Goal: Task Accomplishment & Management: Manage account settings

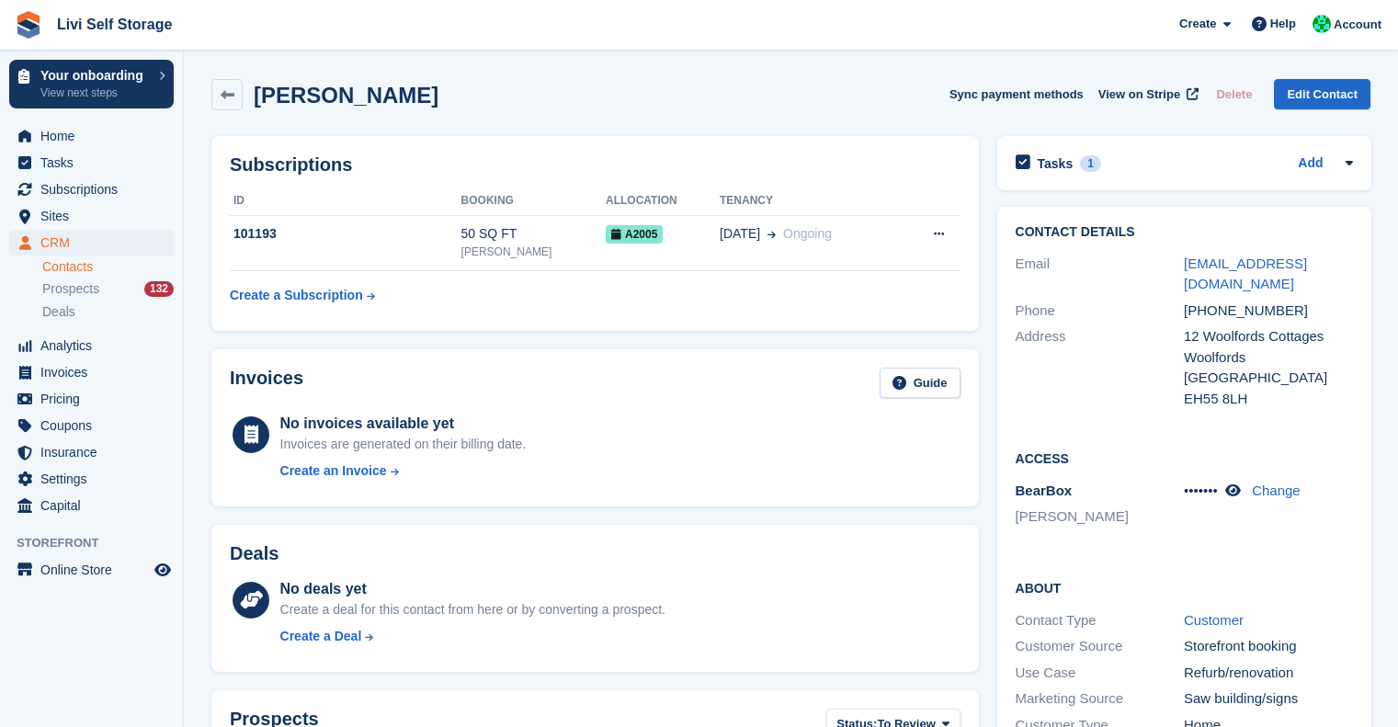
scroll to position [15, 0]
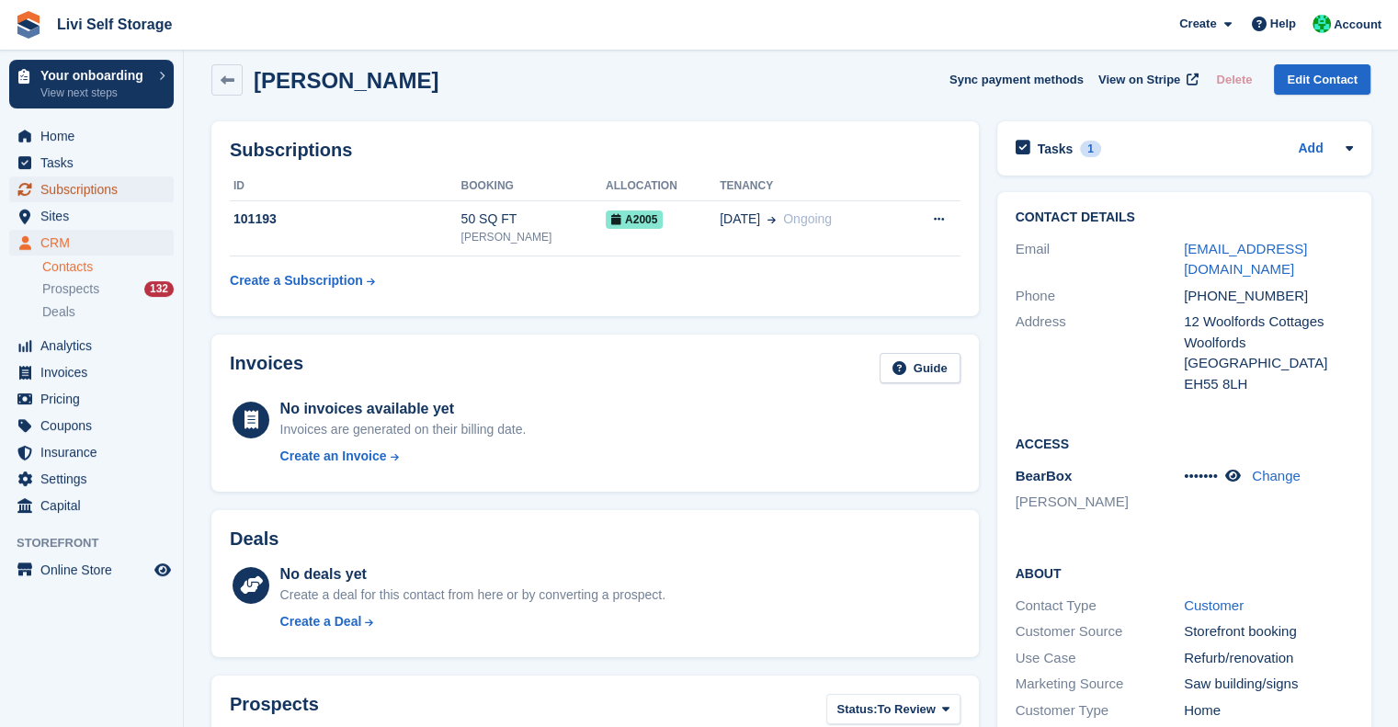
click at [69, 190] on span "Subscriptions" at bounding box center [95, 189] width 110 height 26
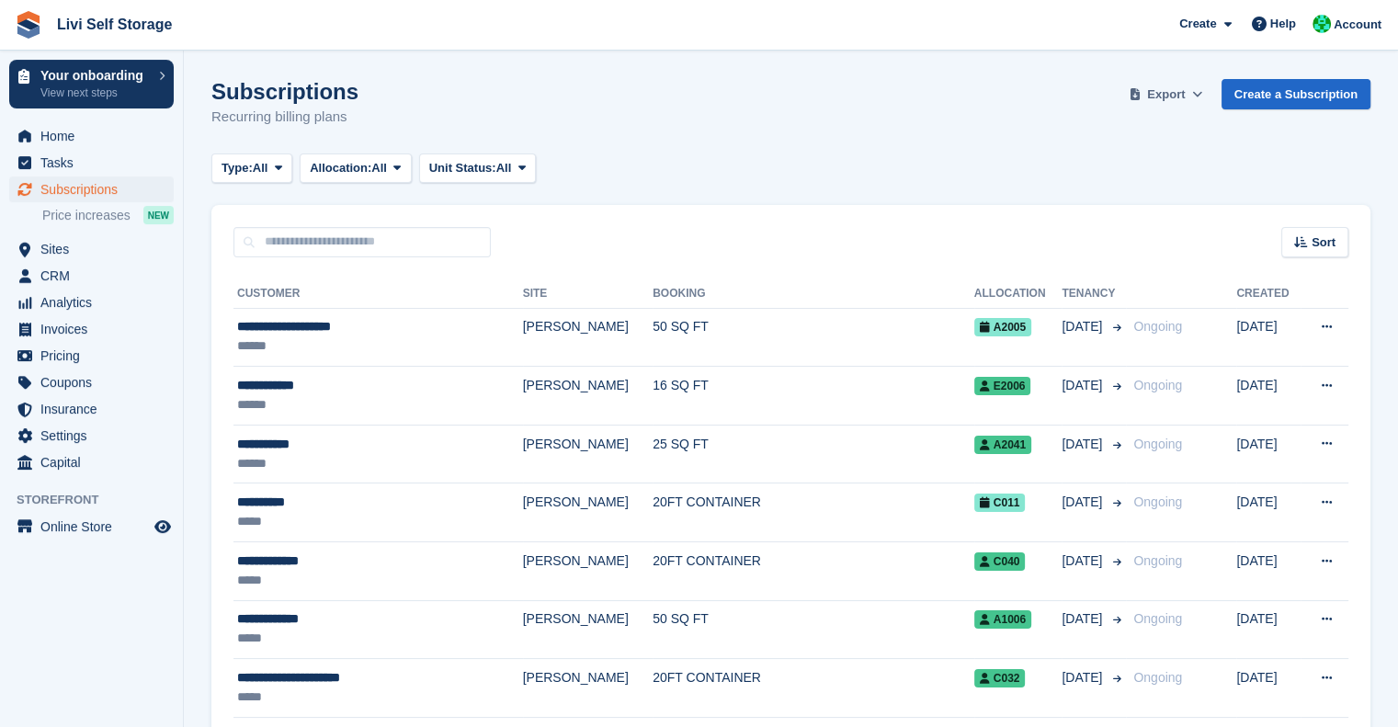
click at [1167, 92] on span "Export" at bounding box center [1166, 94] width 38 height 18
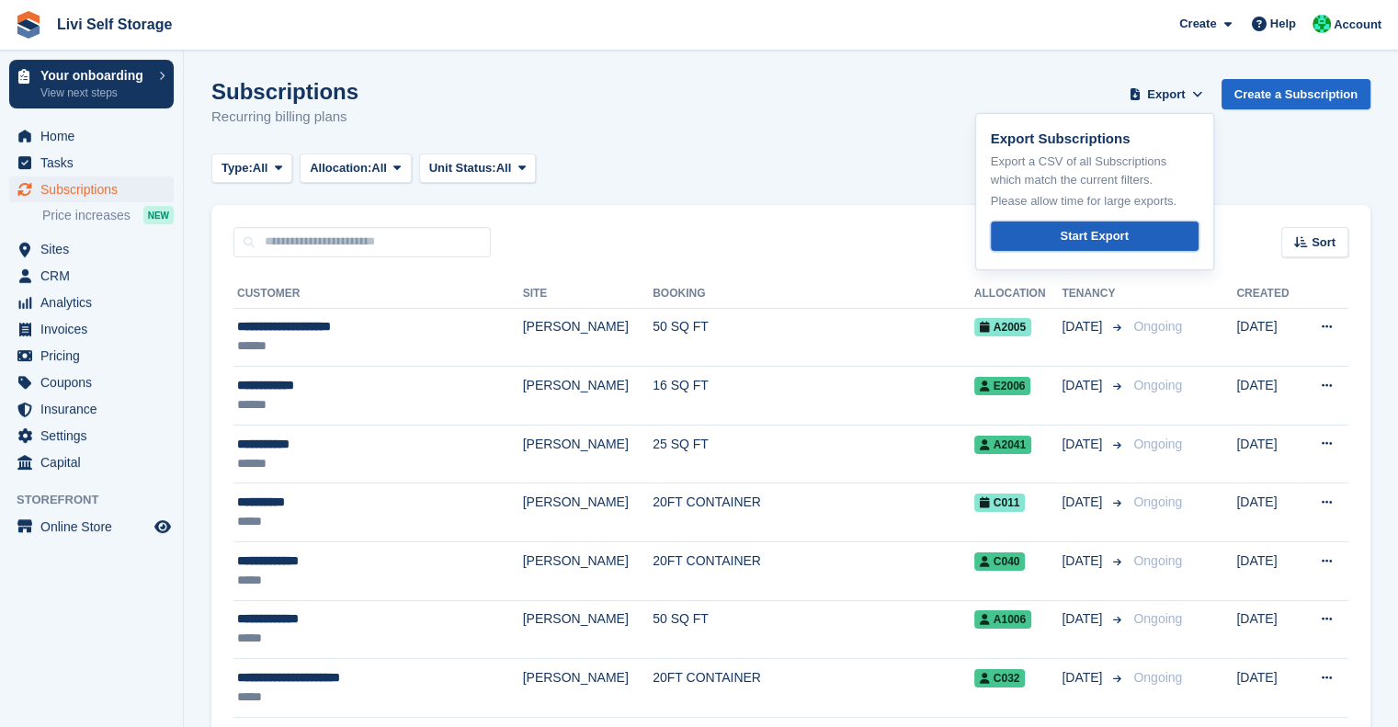
click at [1079, 238] on div "Start Export" at bounding box center [1094, 236] width 68 height 18
click at [813, 109] on div "Subscriptions Recurring billing plans Export Export Subscriptions Export a CSV …" at bounding box center [790, 114] width 1159 height 71
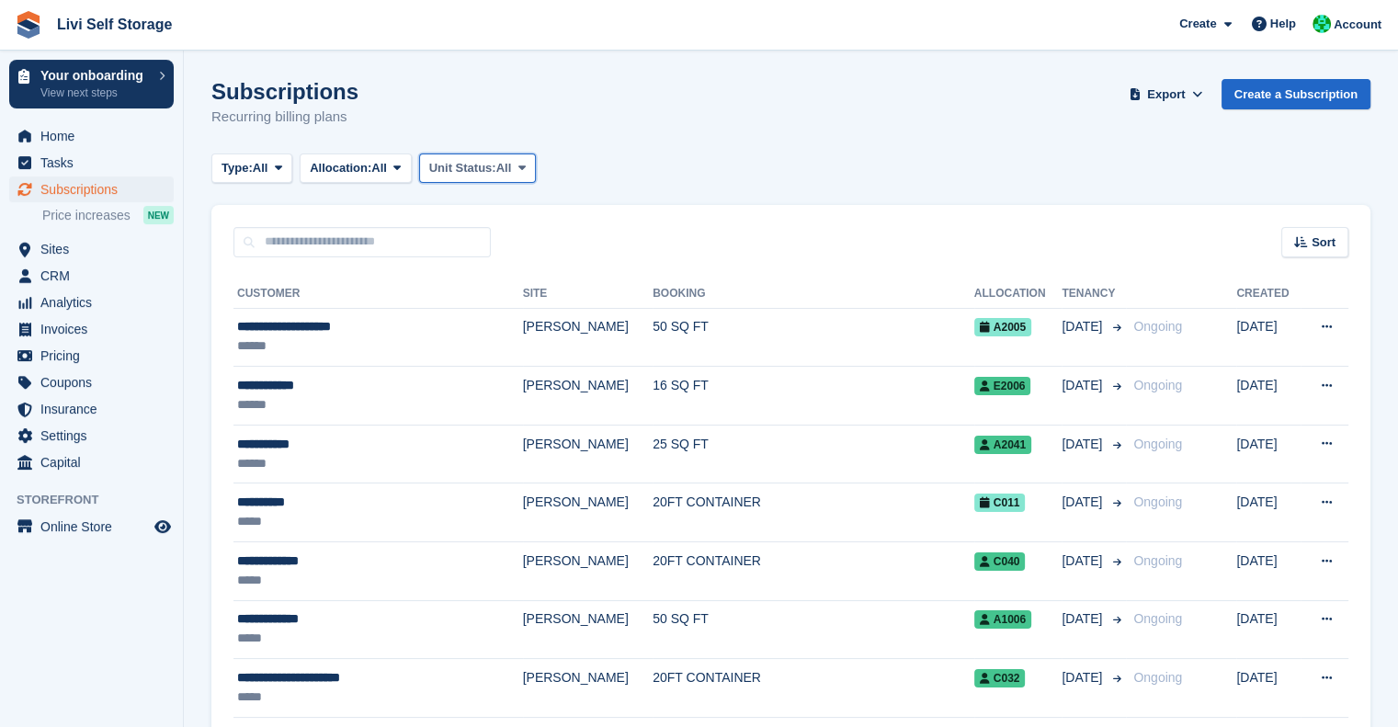
click at [473, 166] on span "Unit Status:" at bounding box center [462, 168] width 67 height 18
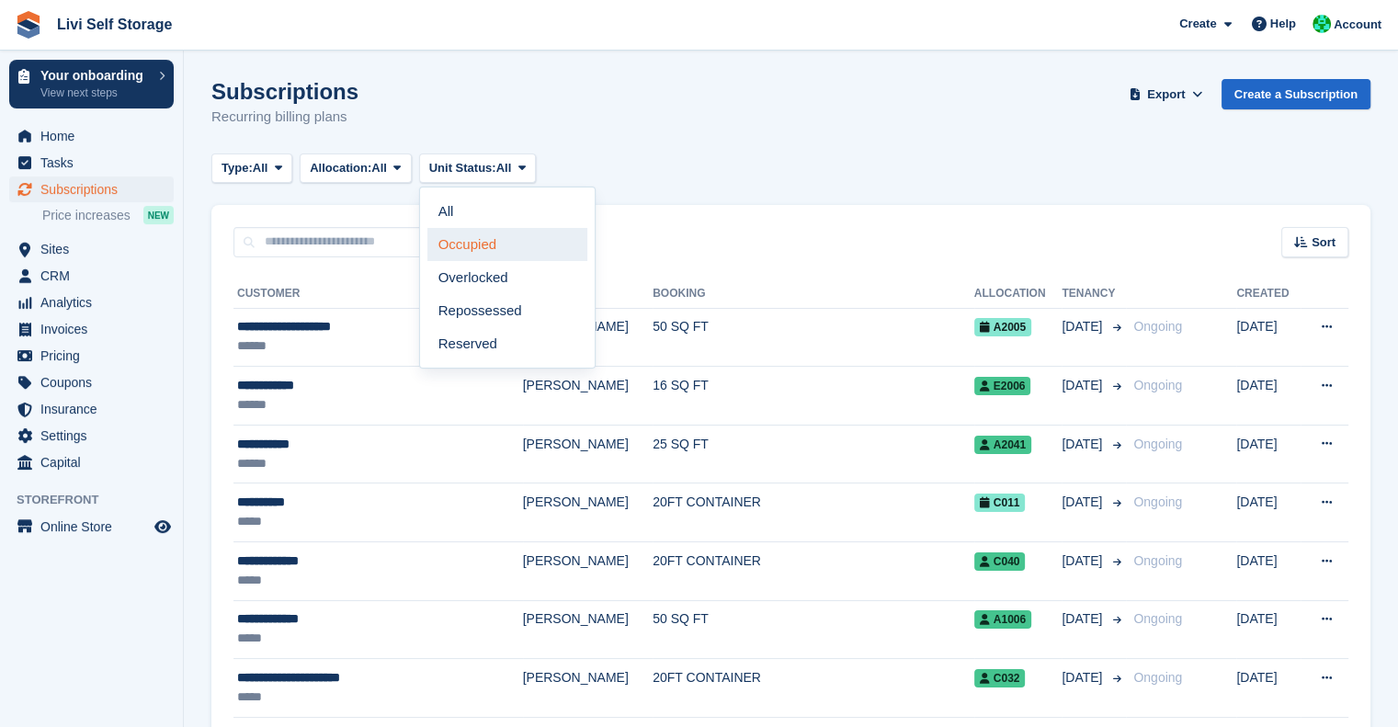
click at [474, 244] on link "Occupied" at bounding box center [507, 244] width 160 height 33
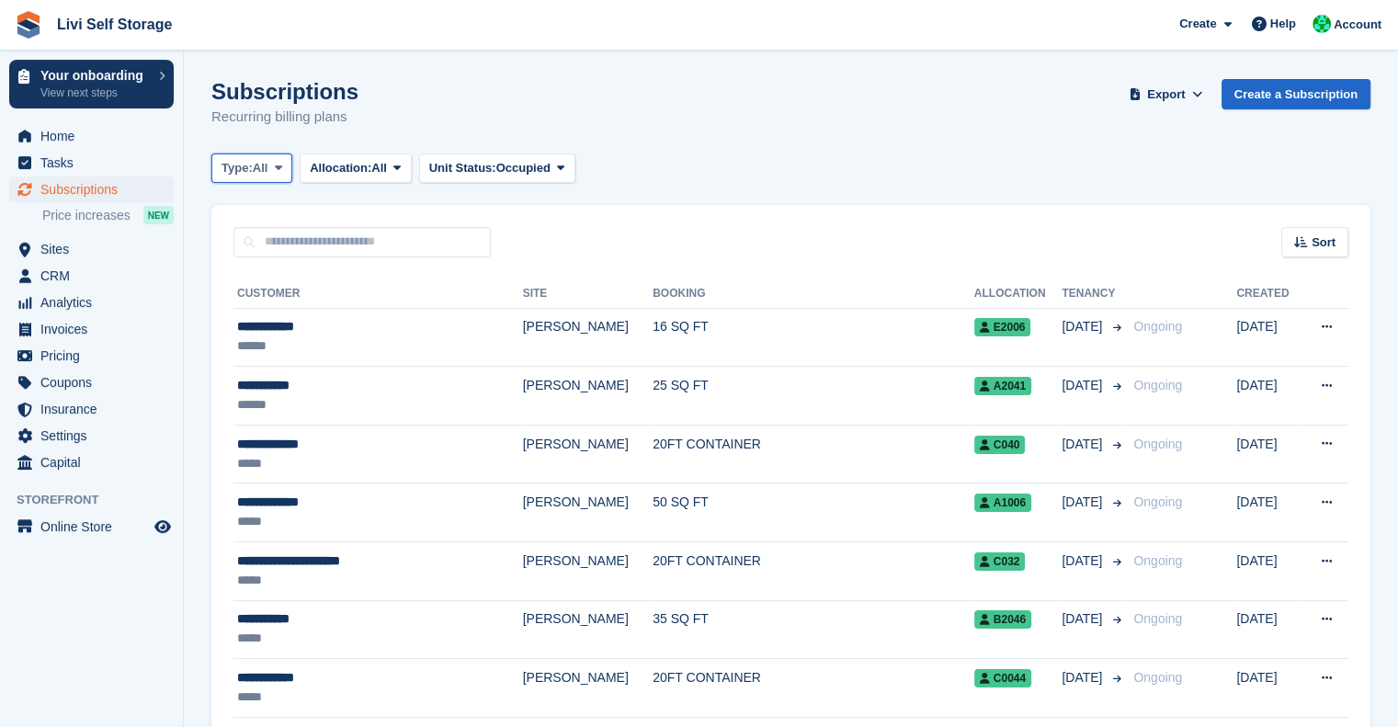
click at [262, 162] on span "All" at bounding box center [261, 168] width 16 height 18
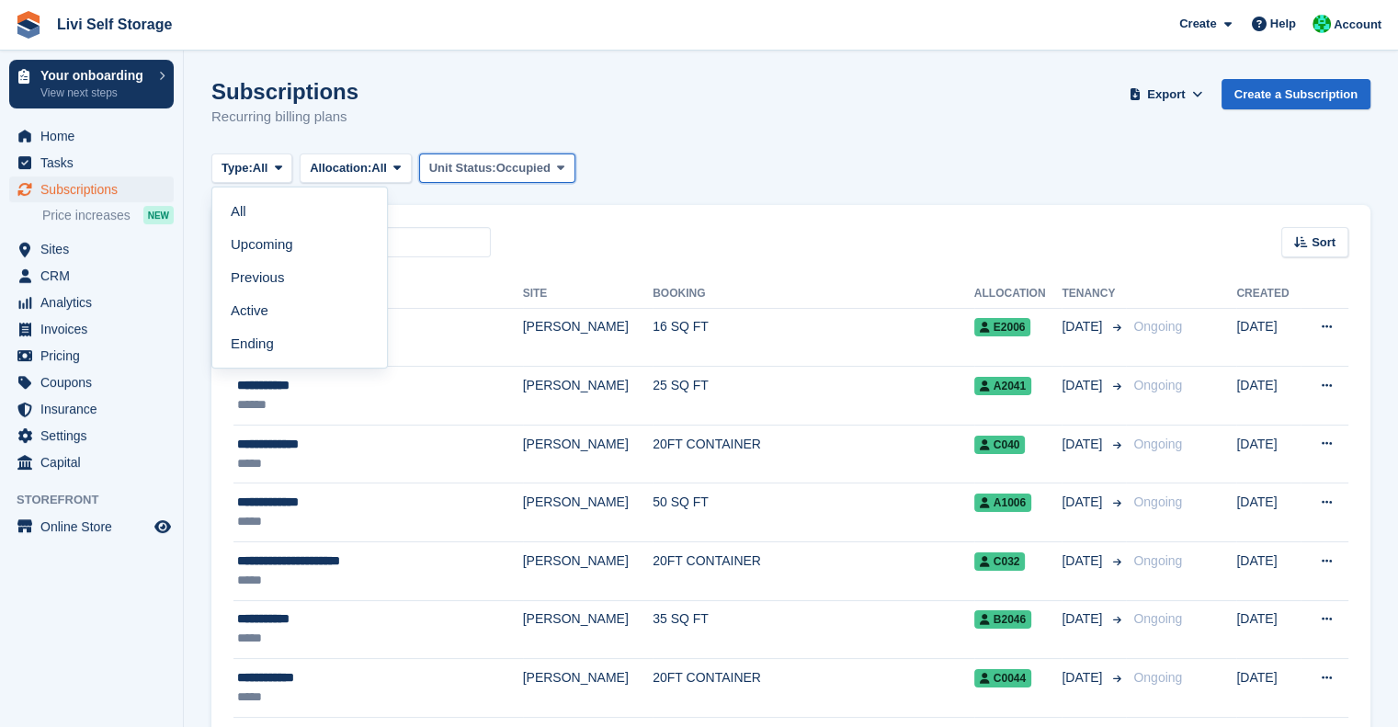
click at [537, 168] on span "Occupied" at bounding box center [523, 168] width 54 height 18
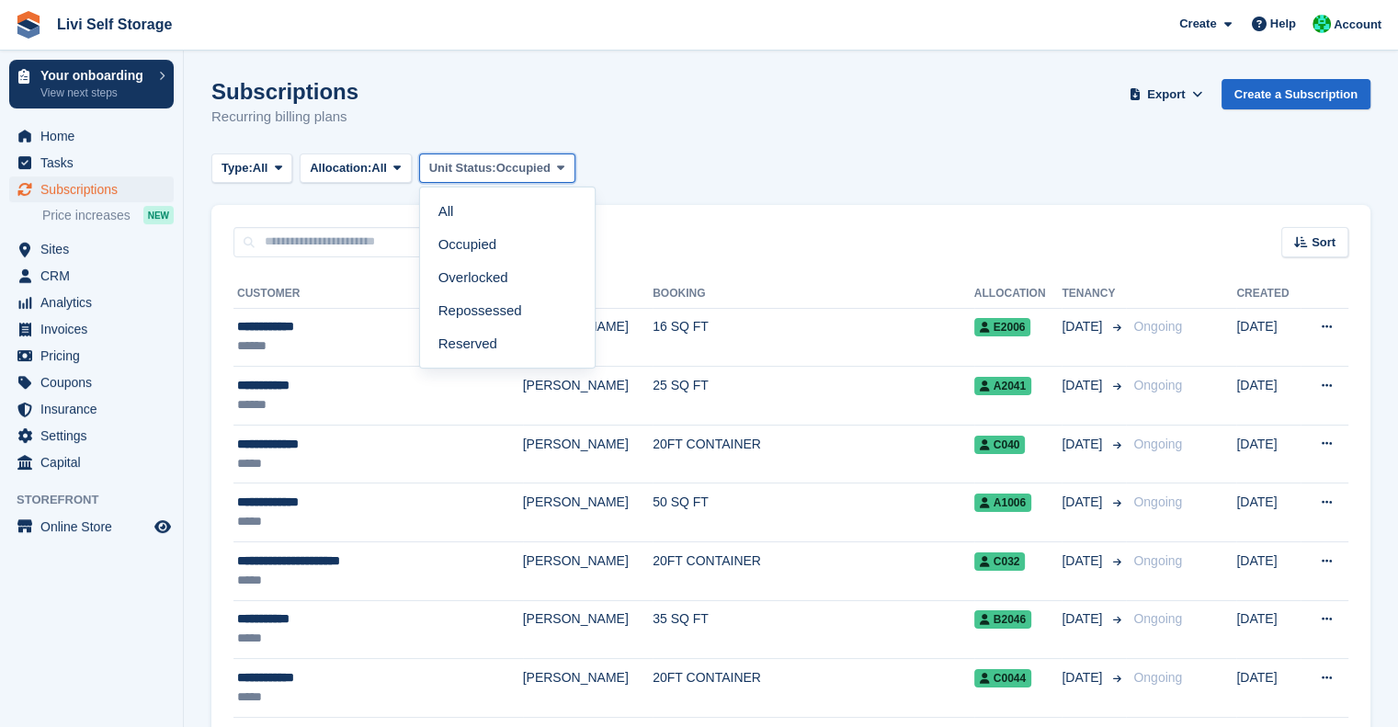
click at [537, 168] on span "Occupied" at bounding box center [523, 168] width 54 height 18
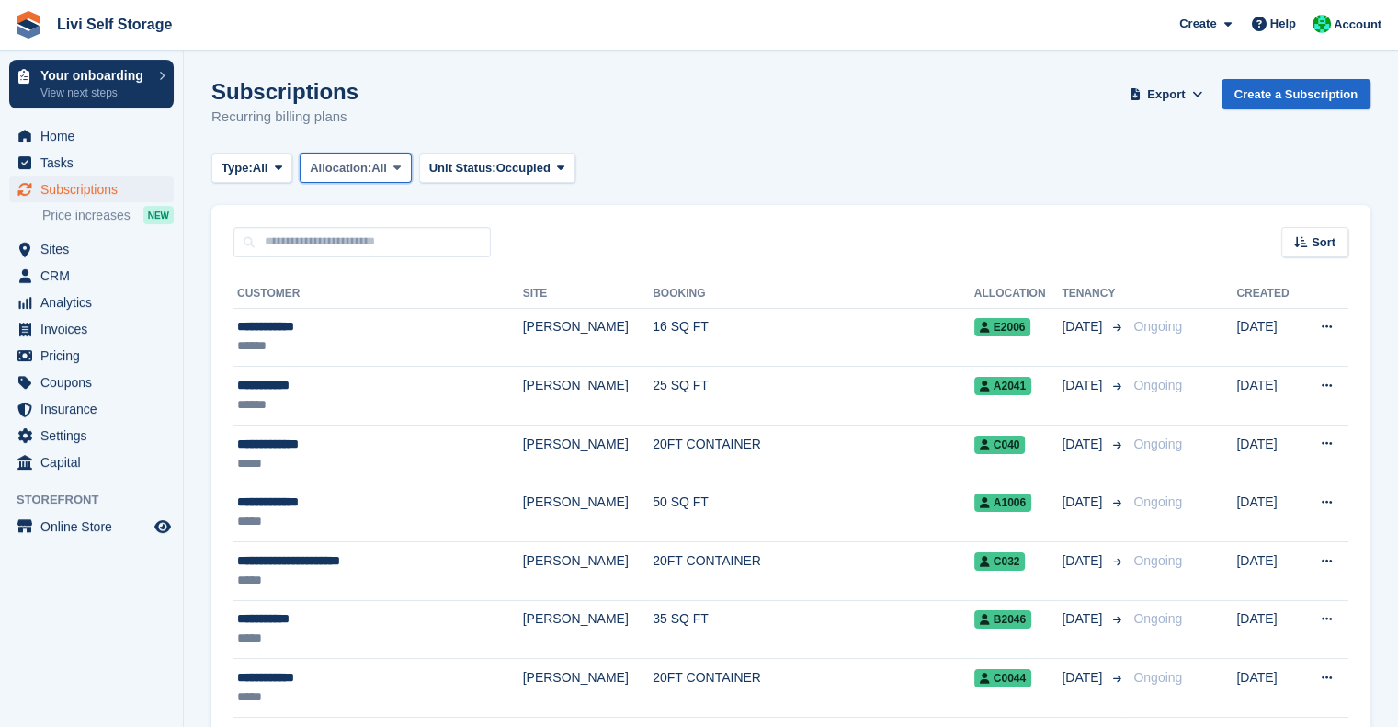
click at [404, 161] on span at bounding box center [397, 168] width 15 height 15
click at [1323, 245] on span "Sort" at bounding box center [1323, 242] width 24 height 18
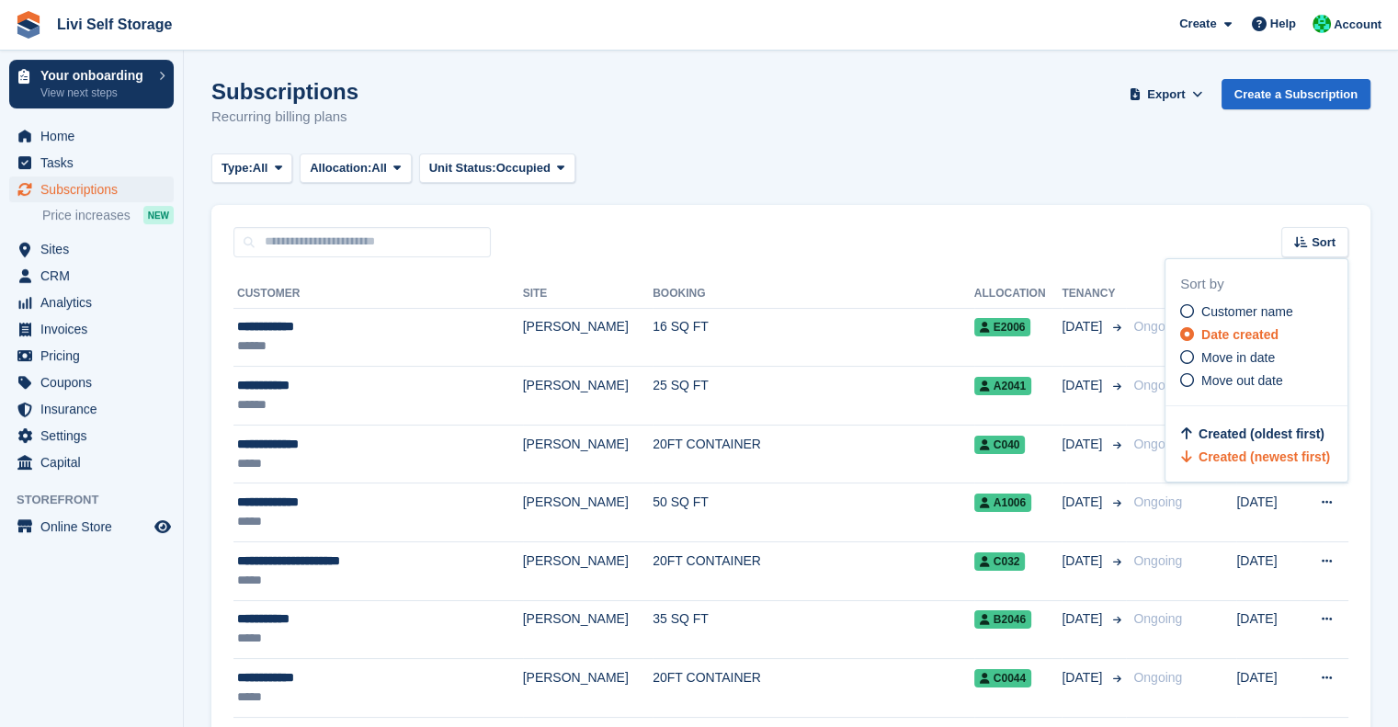
click at [1023, 230] on div "Sort Sort by Customer name Date created Move in date Move out date Created (old…" at bounding box center [790, 231] width 1159 height 52
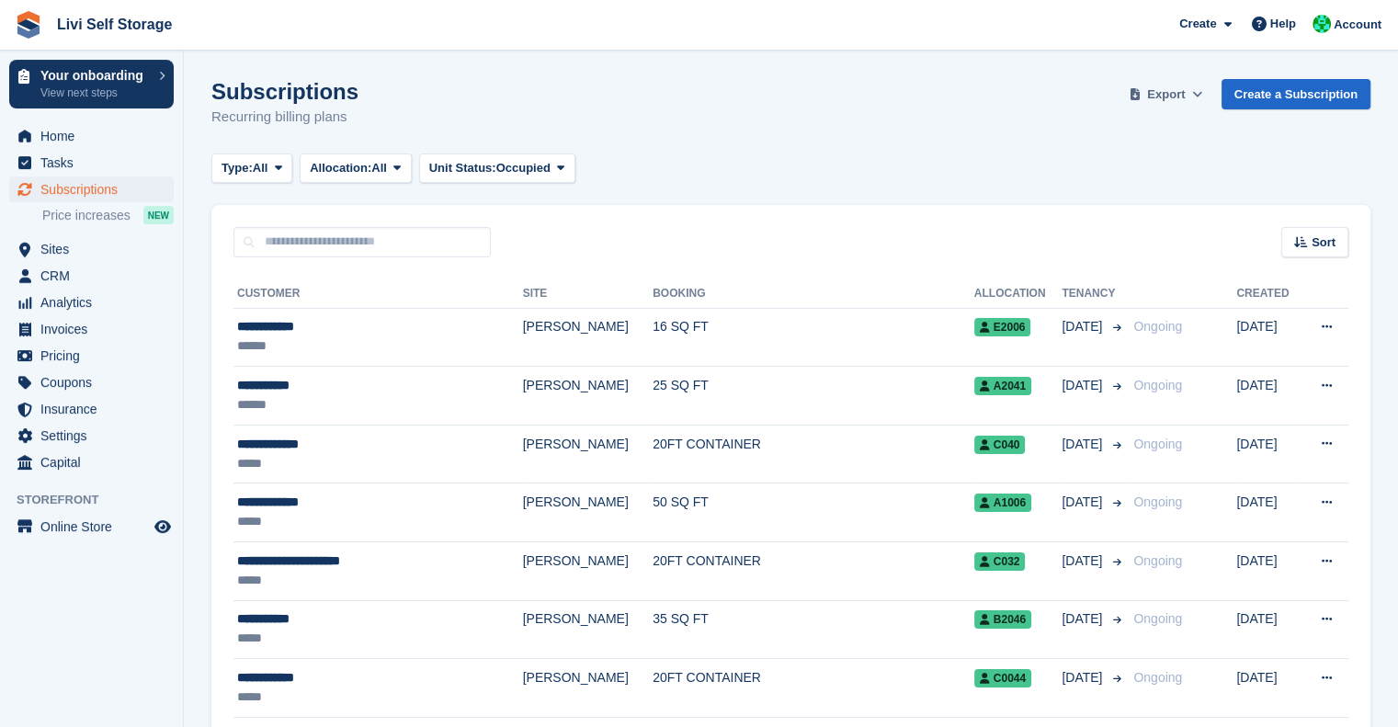
click at [1167, 95] on span "Export" at bounding box center [1166, 94] width 38 height 18
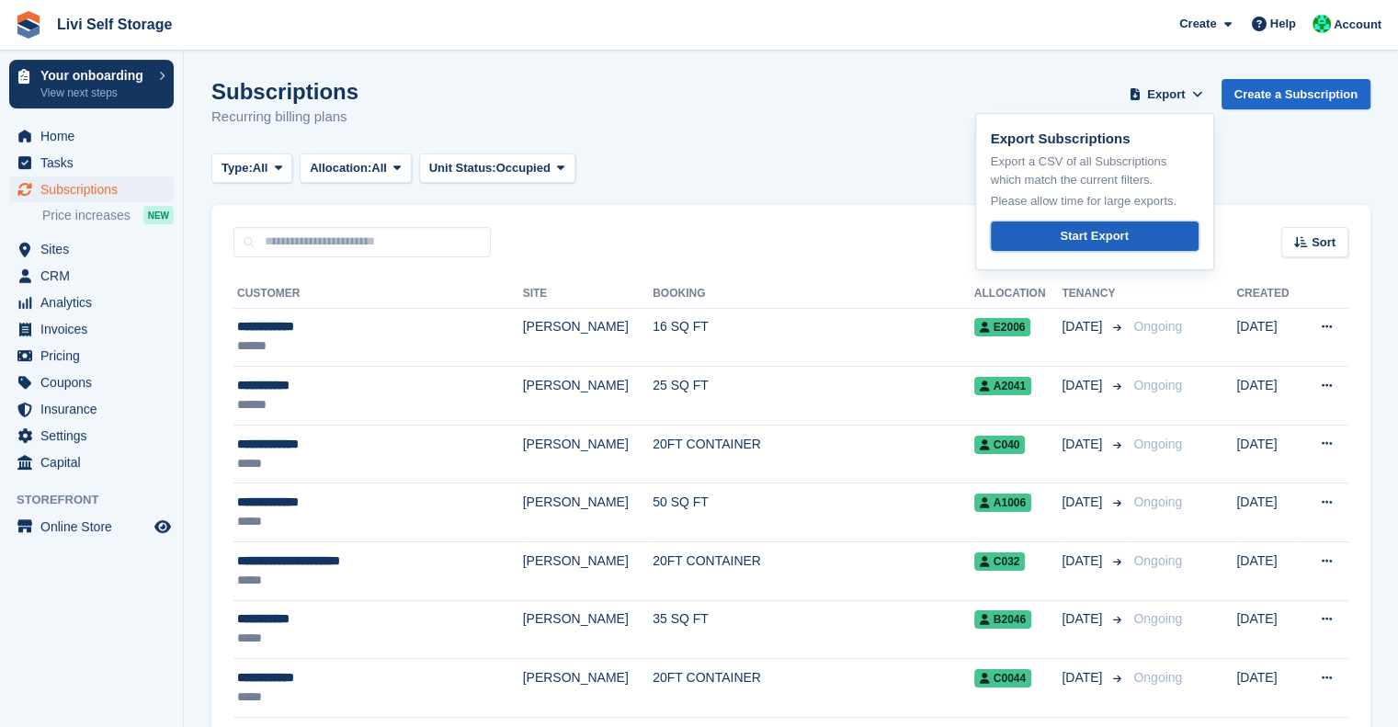
click at [1078, 234] on div "Start Export" at bounding box center [1094, 236] width 68 height 18
click at [855, 126] on div "Subscriptions Recurring billing plans Export Export Subscriptions Export a CSV …" at bounding box center [790, 114] width 1159 height 71
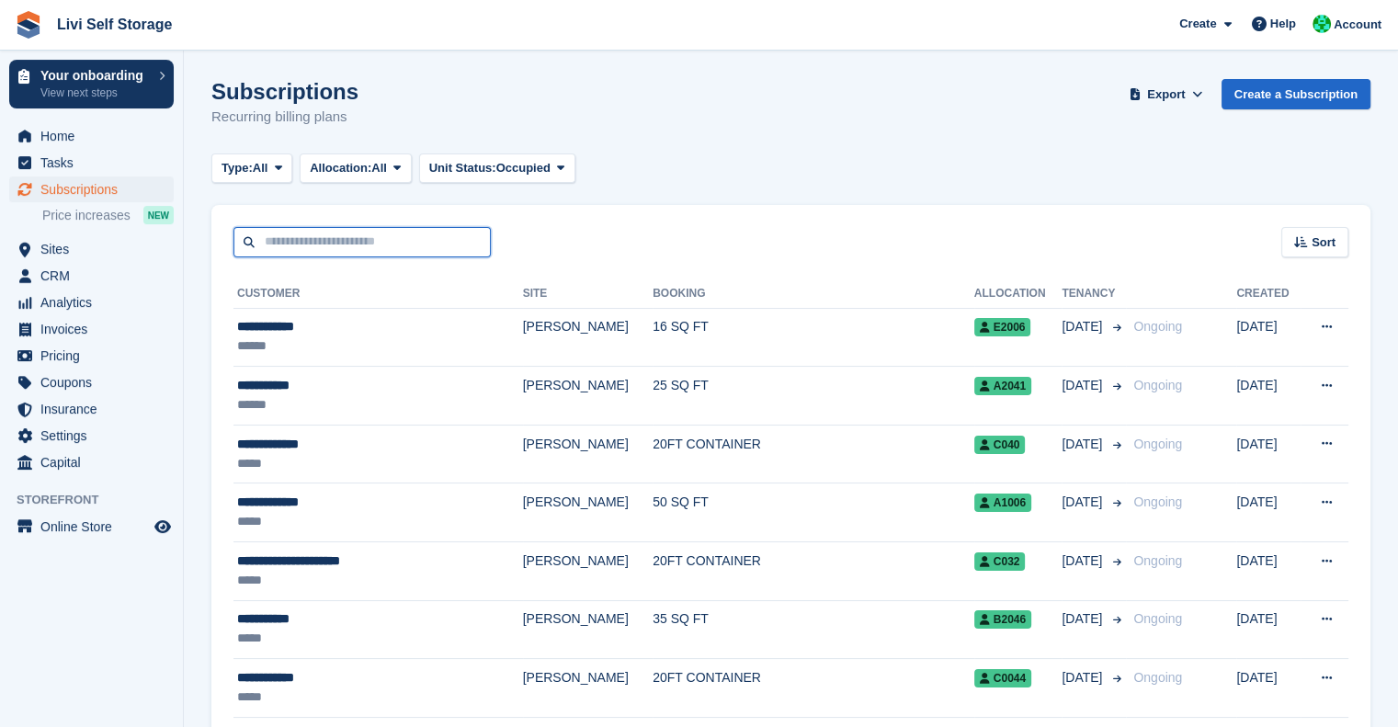
click at [266, 234] on input "text" at bounding box center [361, 242] width 257 height 30
type input "***"
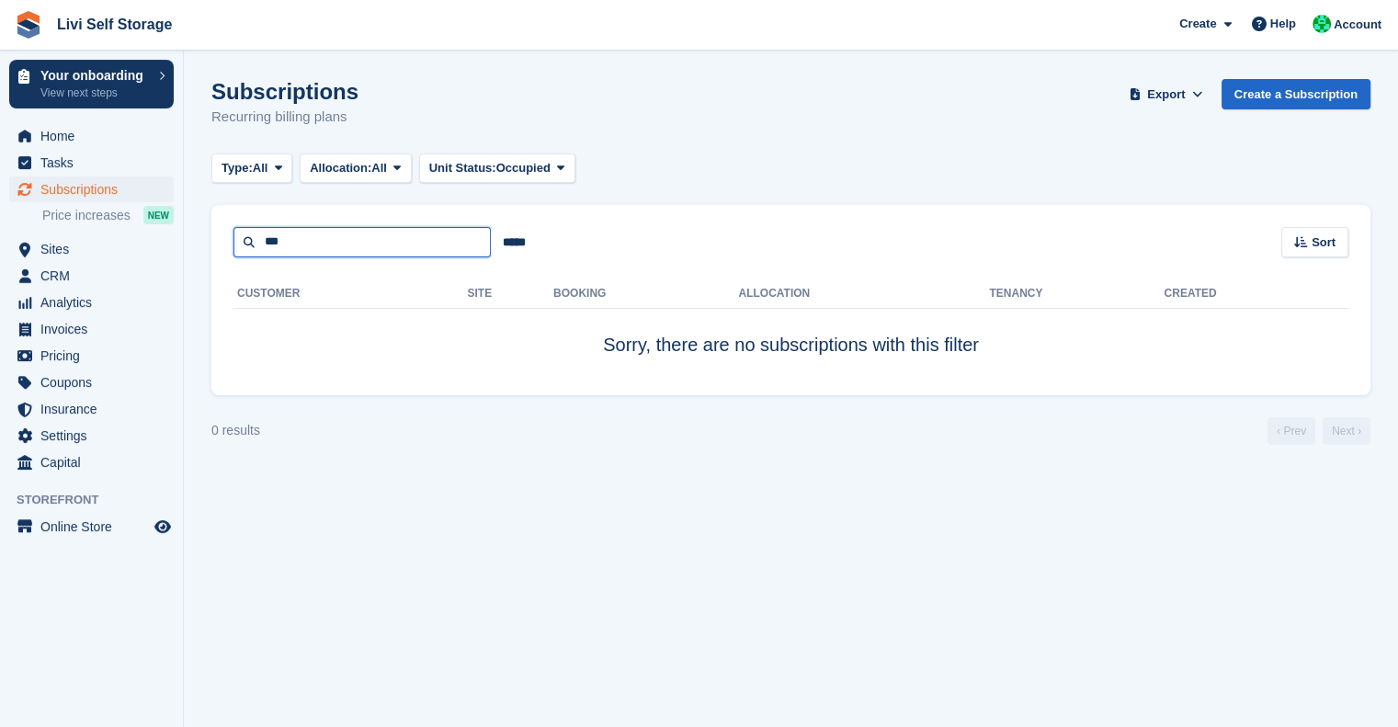
click at [297, 245] on input "***" at bounding box center [361, 242] width 257 height 30
type input "******"
click at [70, 139] on span "Home" at bounding box center [95, 136] width 110 height 26
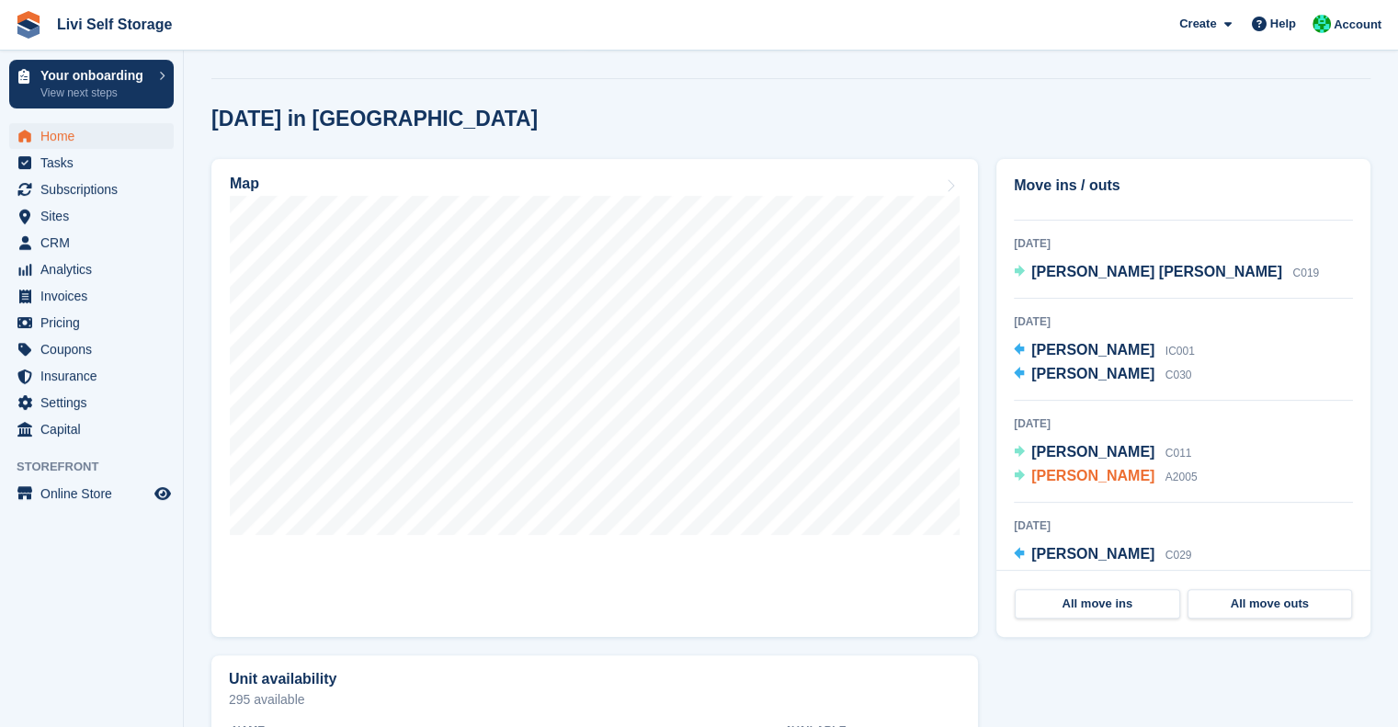
scroll to position [323, 0]
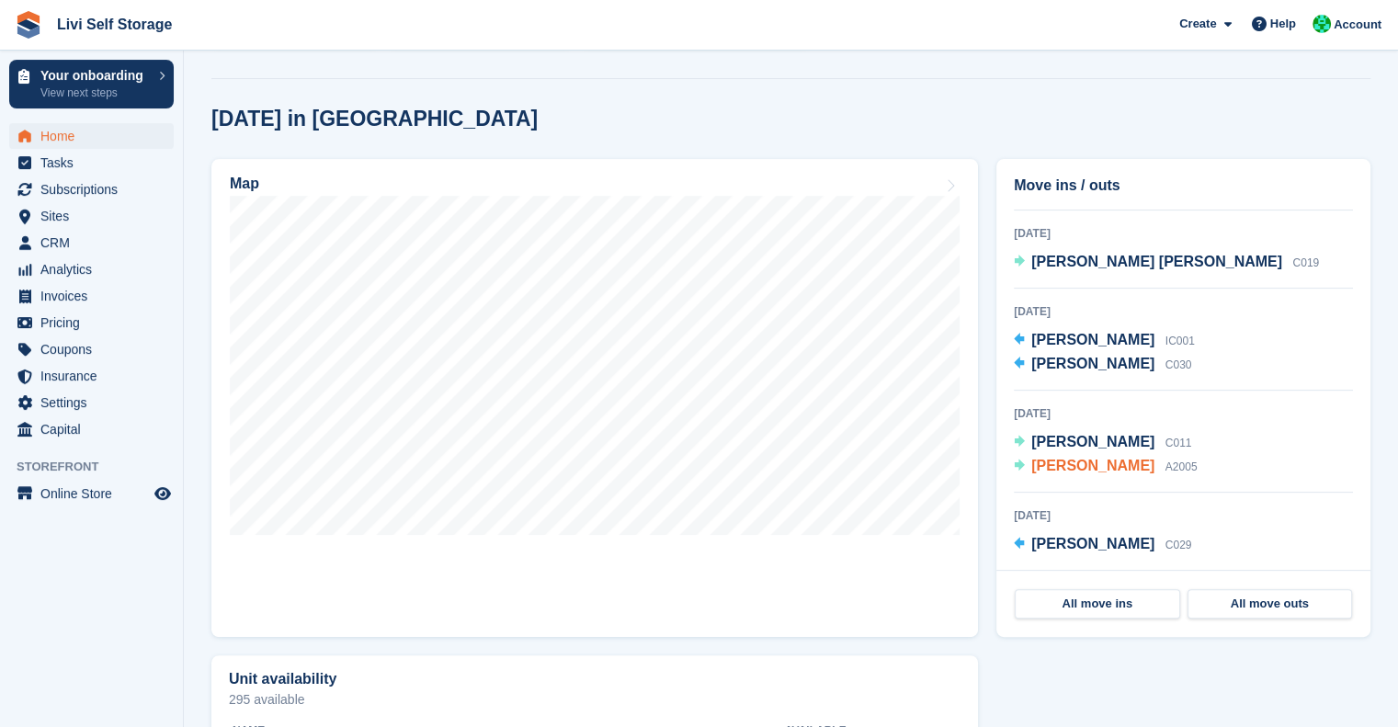
click at [1063, 472] on span "[PERSON_NAME]" at bounding box center [1092, 466] width 123 height 16
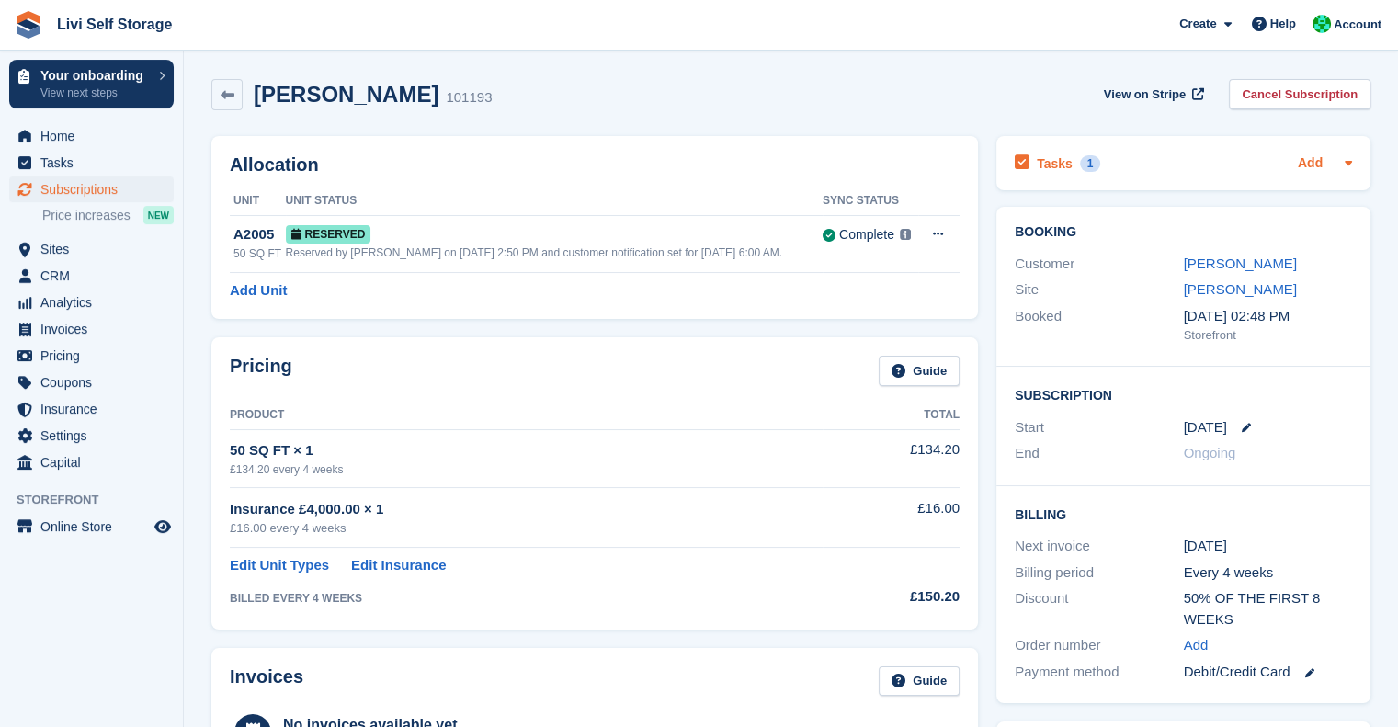
click at [1314, 167] on link "Add" at bounding box center [1310, 163] width 25 height 21
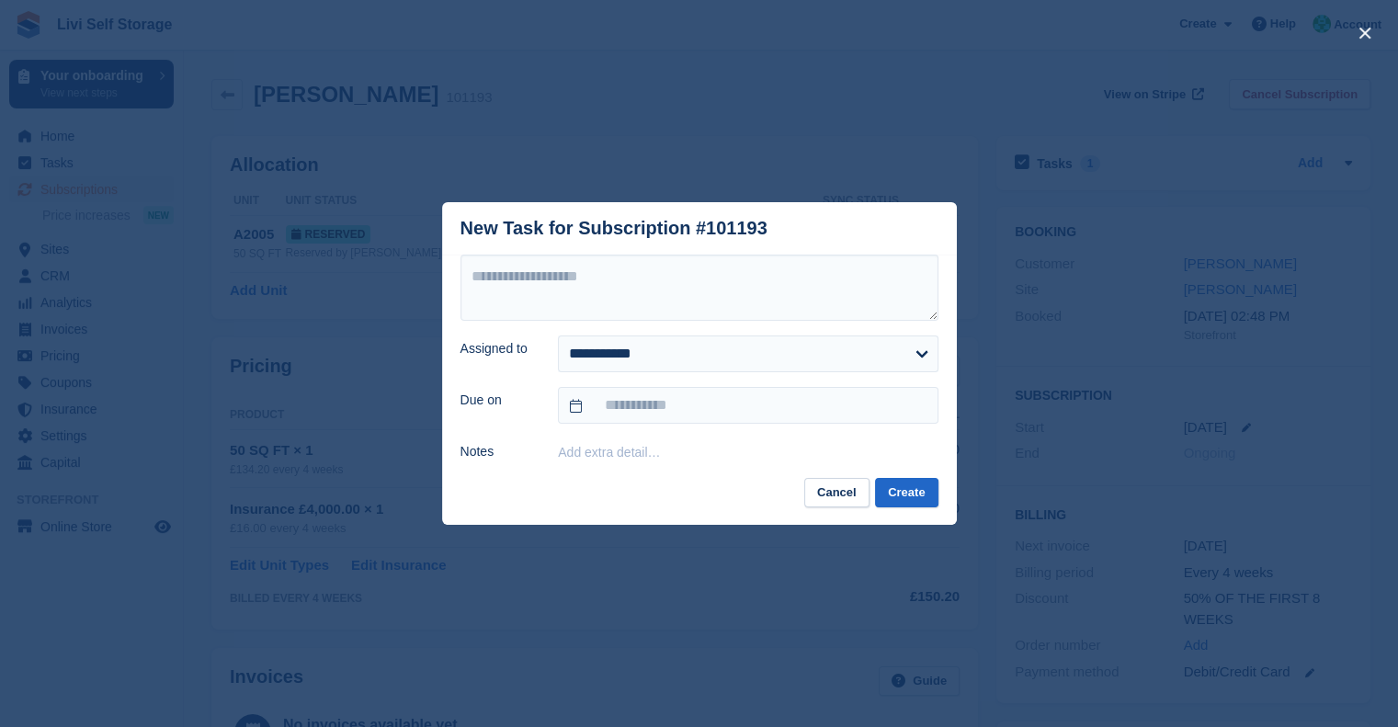
click at [787, 72] on div "close" at bounding box center [699, 363] width 1398 height 727
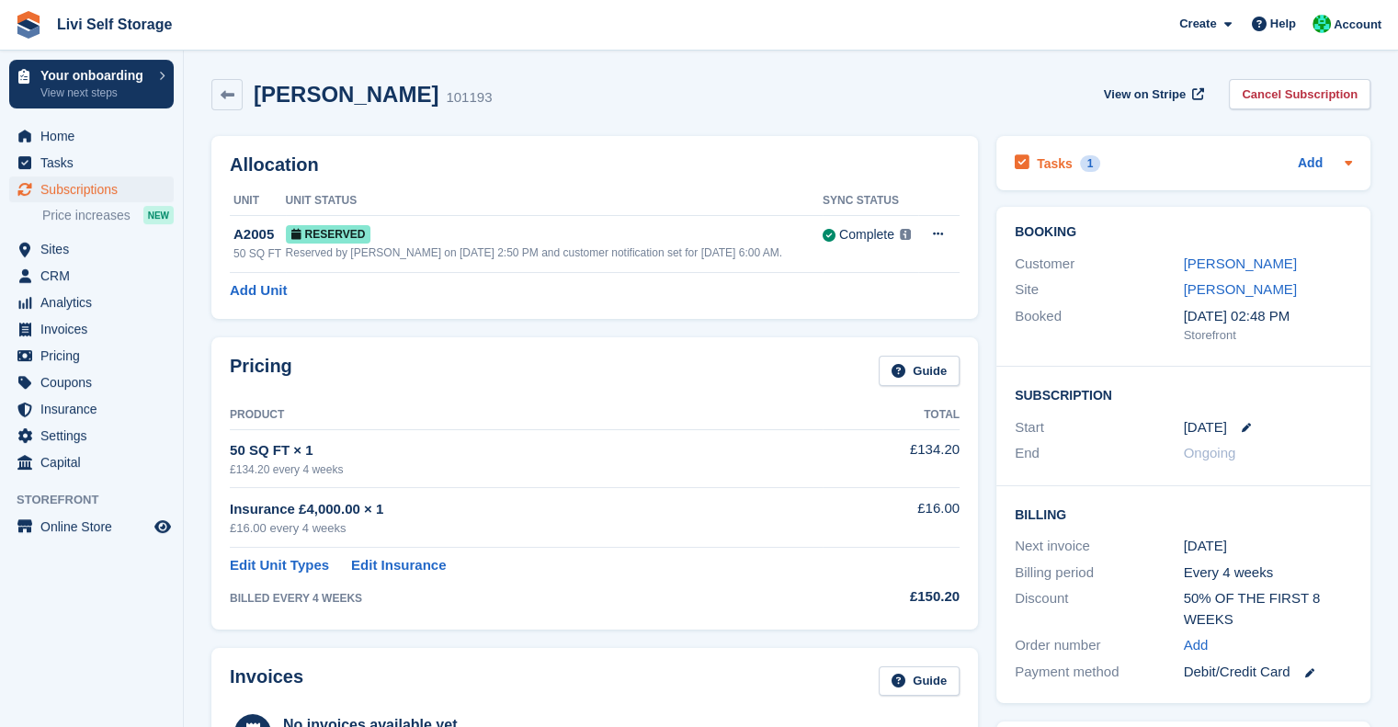
click at [1052, 168] on h2 "Tasks" at bounding box center [1055, 163] width 36 height 17
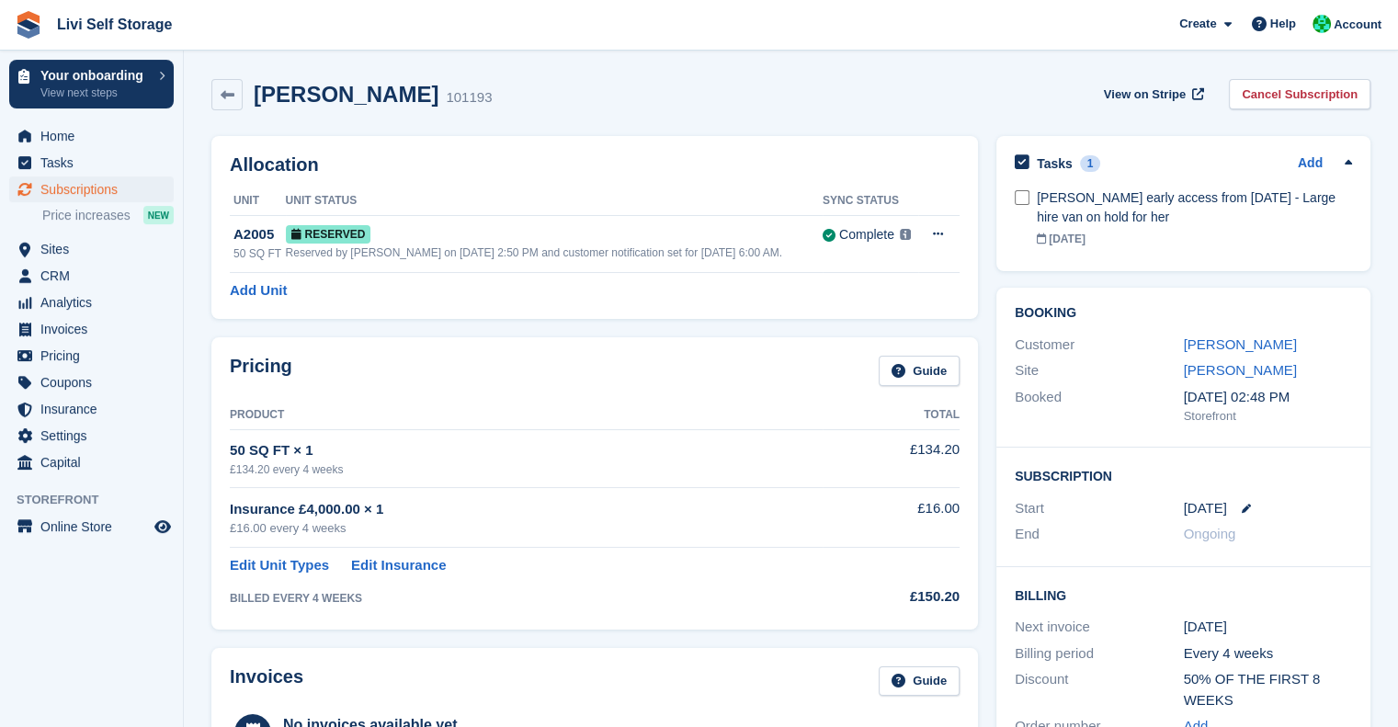
click at [743, 85] on div "Jacqueline McGeachie 101193 View on Stripe Cancel Subscription" at bounding box center [790, 94] width 1159 height 31
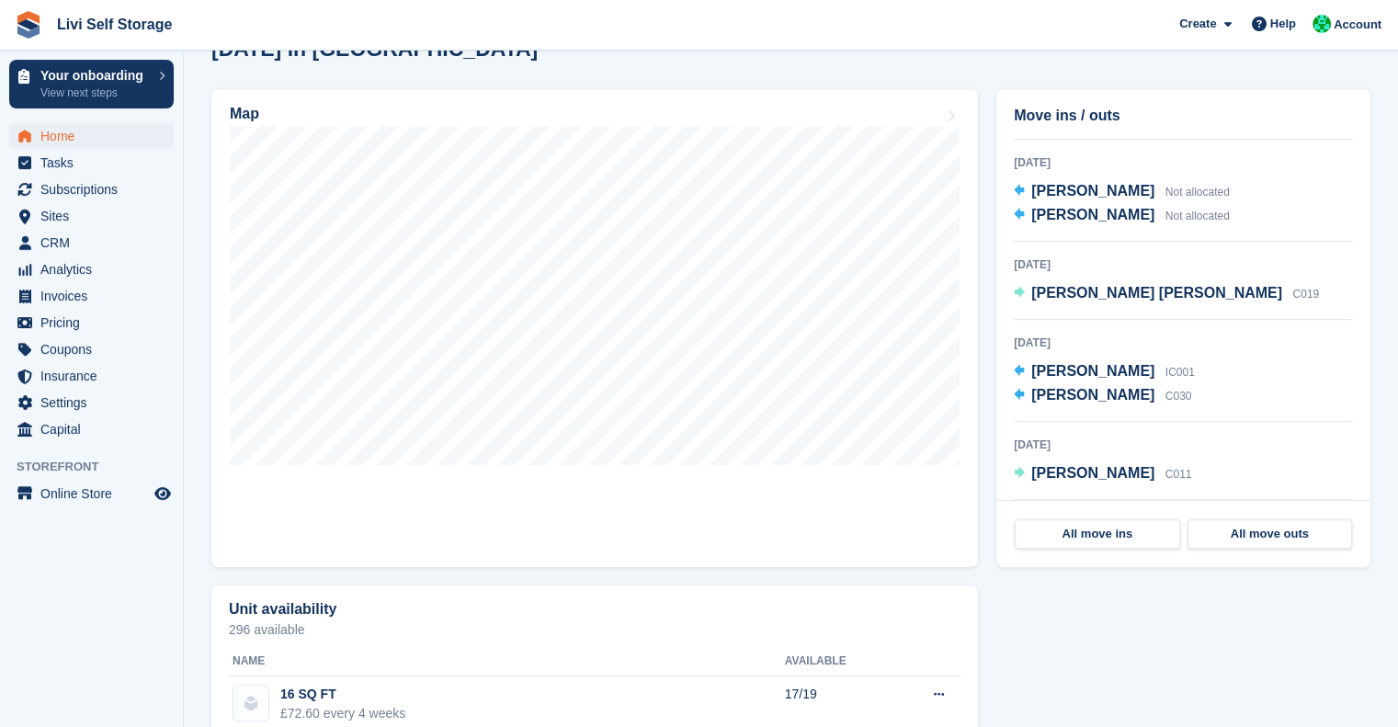
scroll to position [496, 0]
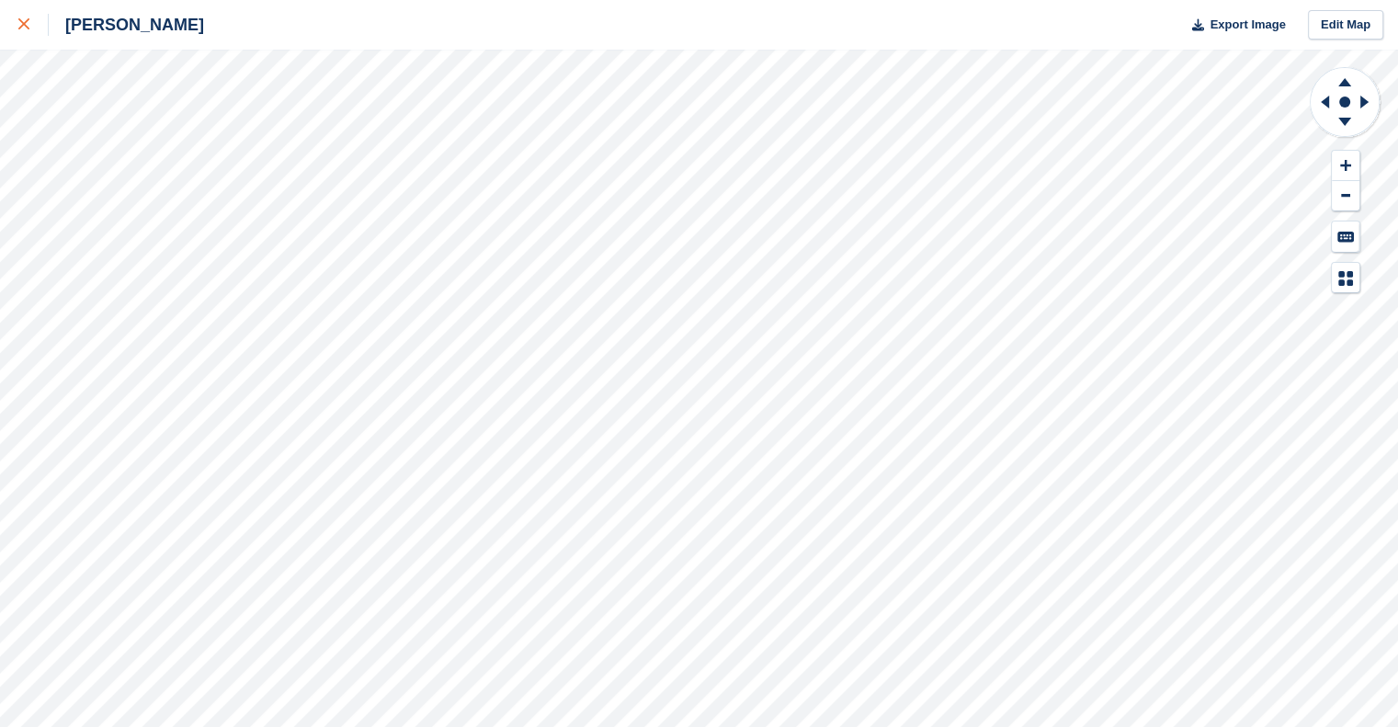
click at [12, 43] on link at bounding box center [24, 25] width 49 height 50
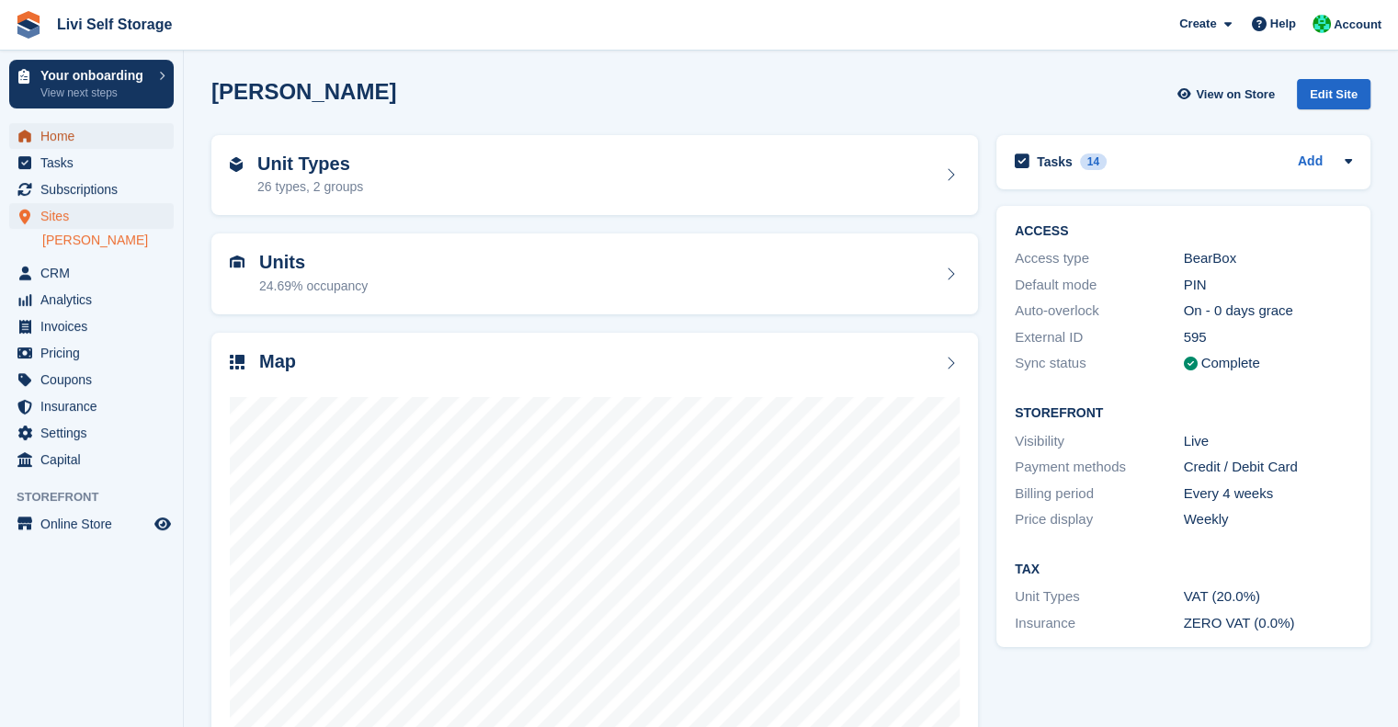
click at [62, 130] on span "Home" at bounding box center [95, 136] width 110 height 26
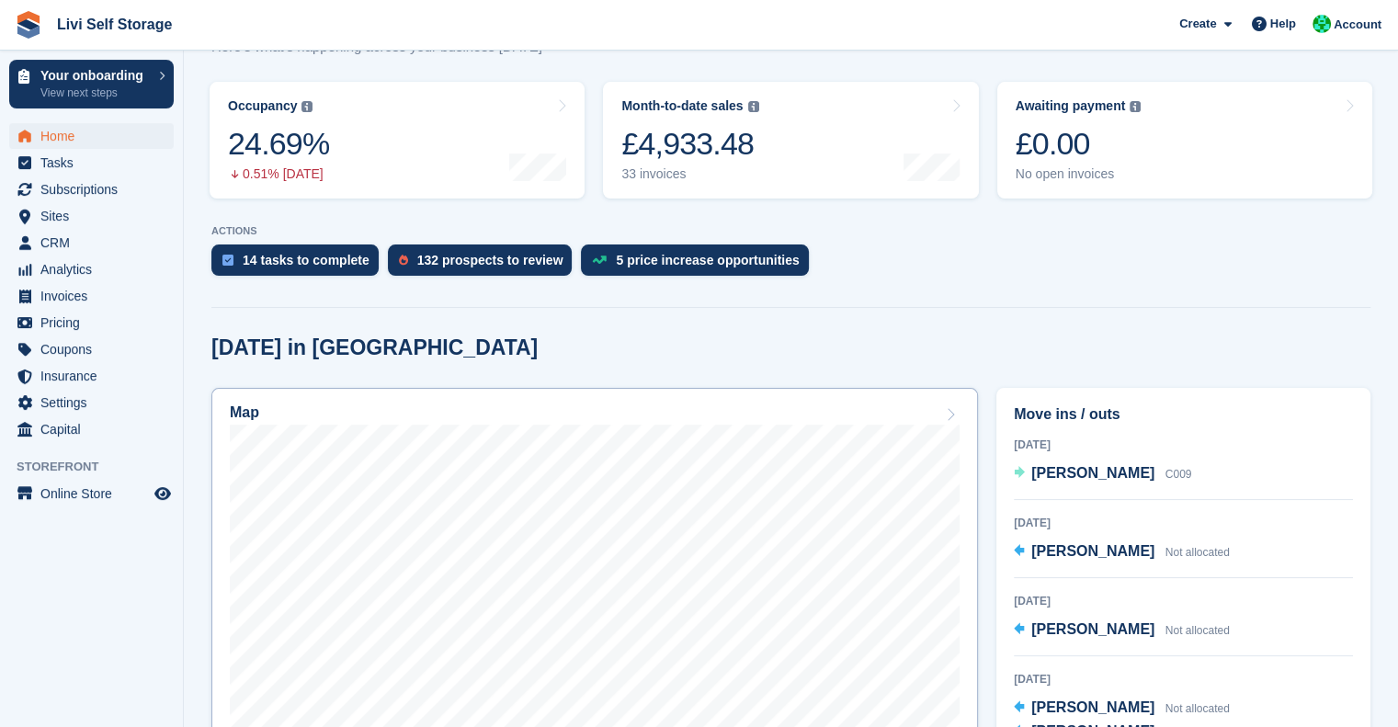
scroll to position [264, 0]
